Goal: Task Accomplishment & Management: Use online tool/utility

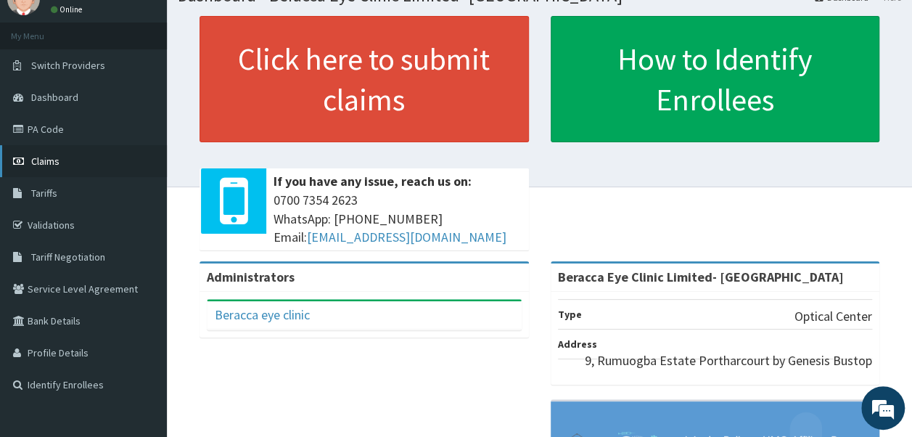
click at [48, 162] on span "Claims" at bounding box center [45, 161] width 28 height 13
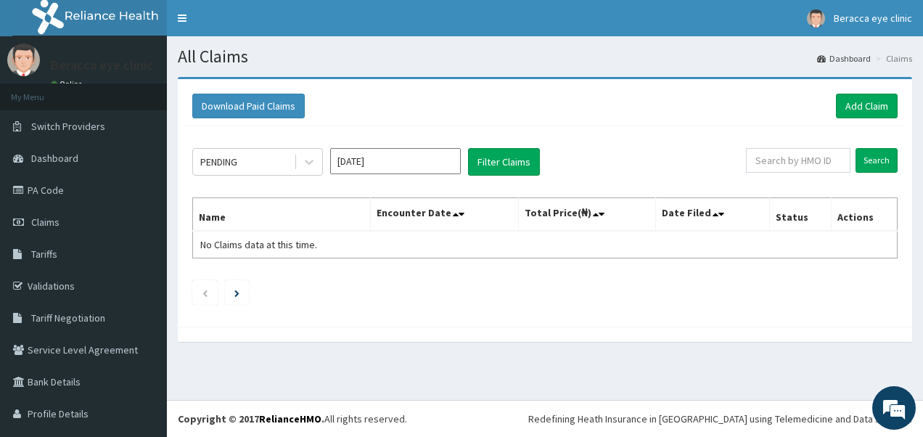
click at [392, 162] on input "Oct 2025" at bounding box center [395, 161] width 131 height 26
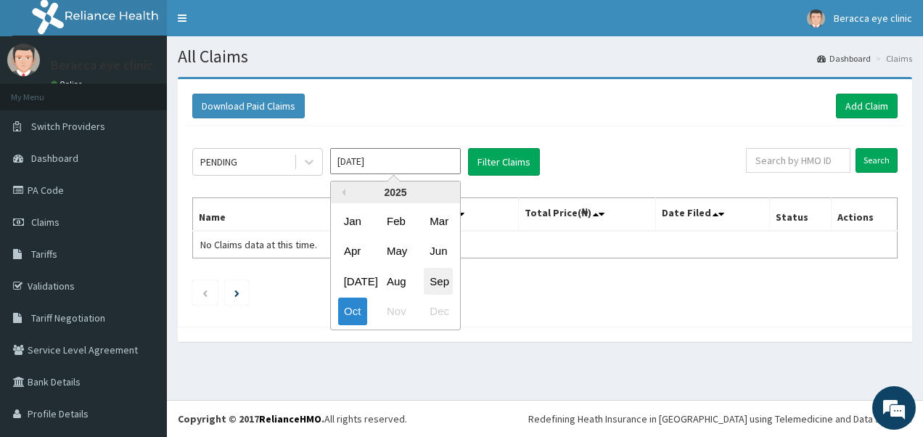
click at [435, 280] on div "Sep" at bounding box center [438, 281] width 29 height 27
type input "Sep 2025"
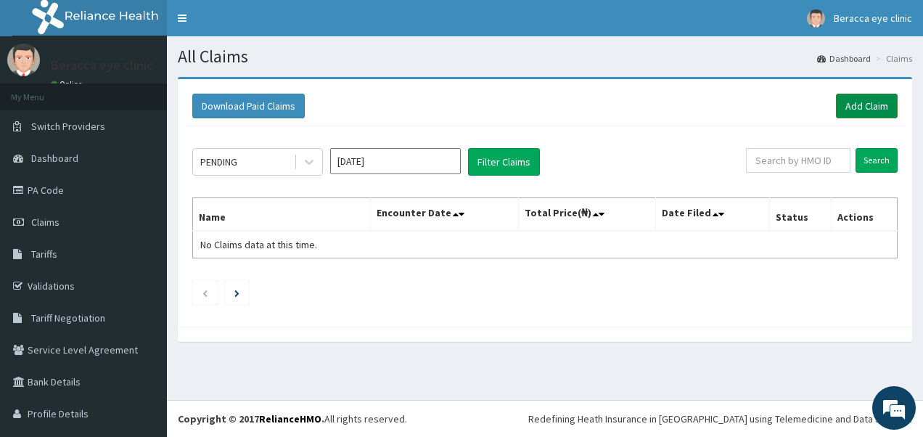
click at [868, 102] on link "Add Claim" at bounding box center [867, 106] width 62 height 25
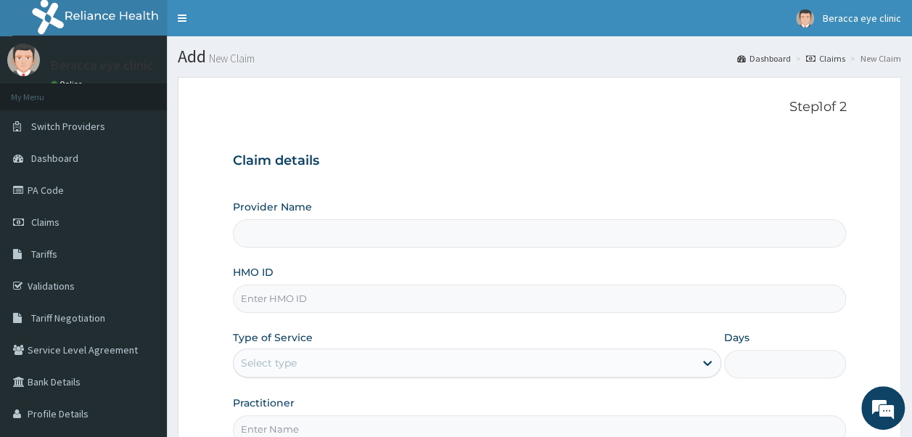
type input "Beracca Eye Clinic Limited- [GEOGRAPHIC_DATA]"
